Goal: Information Seeking & Learning: Learn about a topic

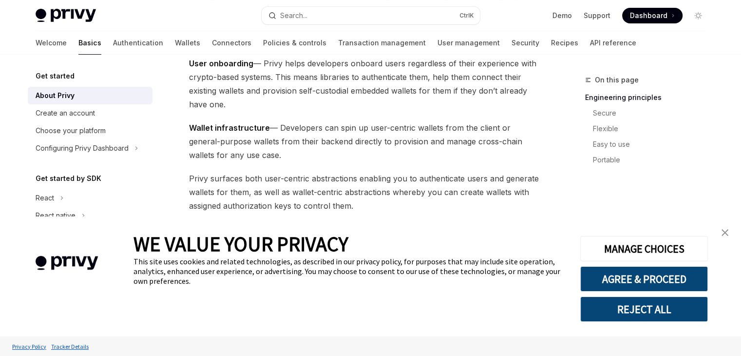
scroll to position [146, 0]
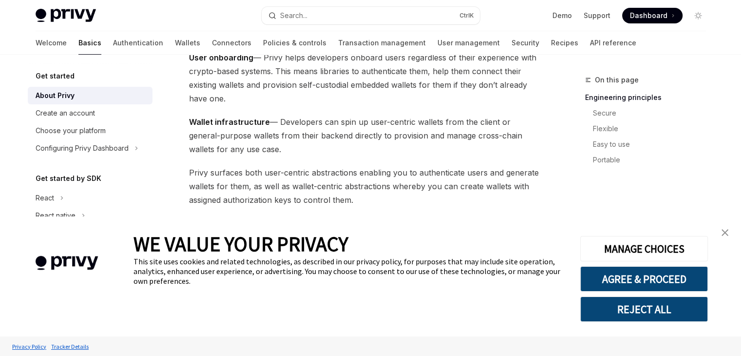
click at [730, 234] on link "close banner" at bounding box center [724, 232] width 19 height 19
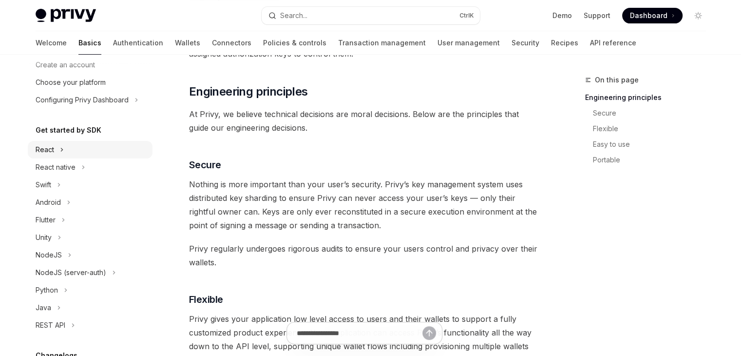
scroll to position [49, 0]
click at [76, 148] on div "React" at bounding box center [90, 149] width 125 height 18
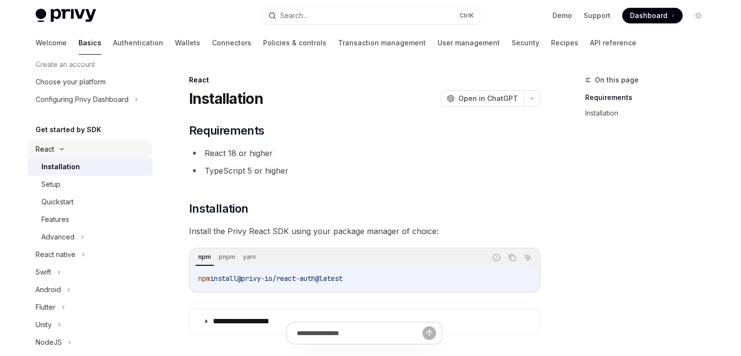
click at [76, 148] on div "React" at bounding box center [90, 149] width 125 height 18
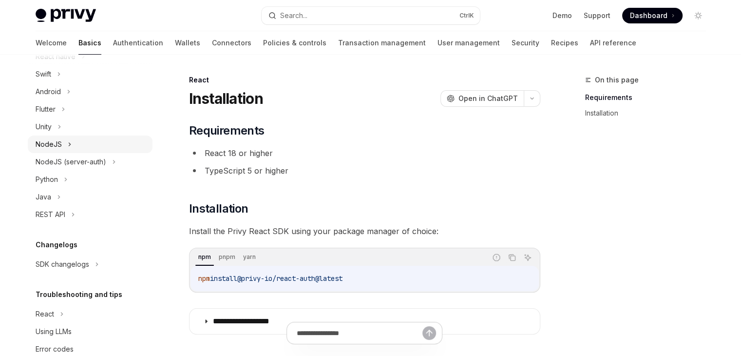
scroll to position [180, 0]
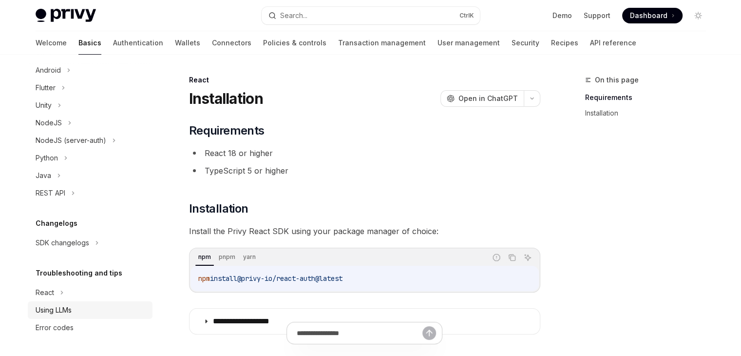
click at [43, 306] on div "Using LLMs" at bounding box center [54, 310] width 36 height 12
type textarea "*"
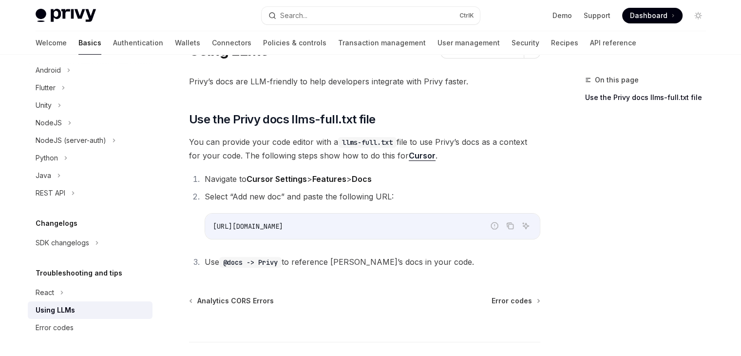
scroll to position [49, 0]
click at [514, 223] on button "Copy the contents from the code block" at bounding box center [510, 225] width 13 height 13
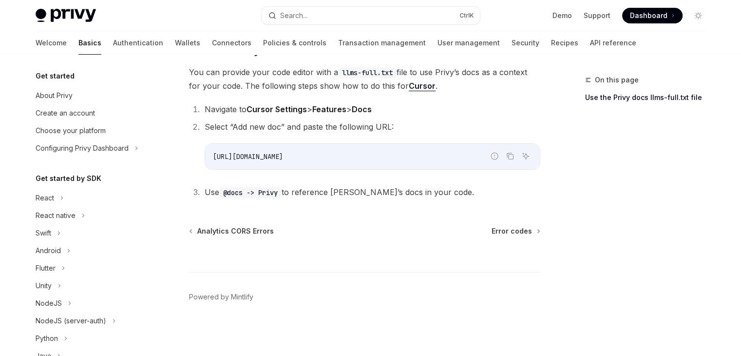
scroll to position [180, 0]
